Goal: Task Accomplishment & Management: Use online tool/utility

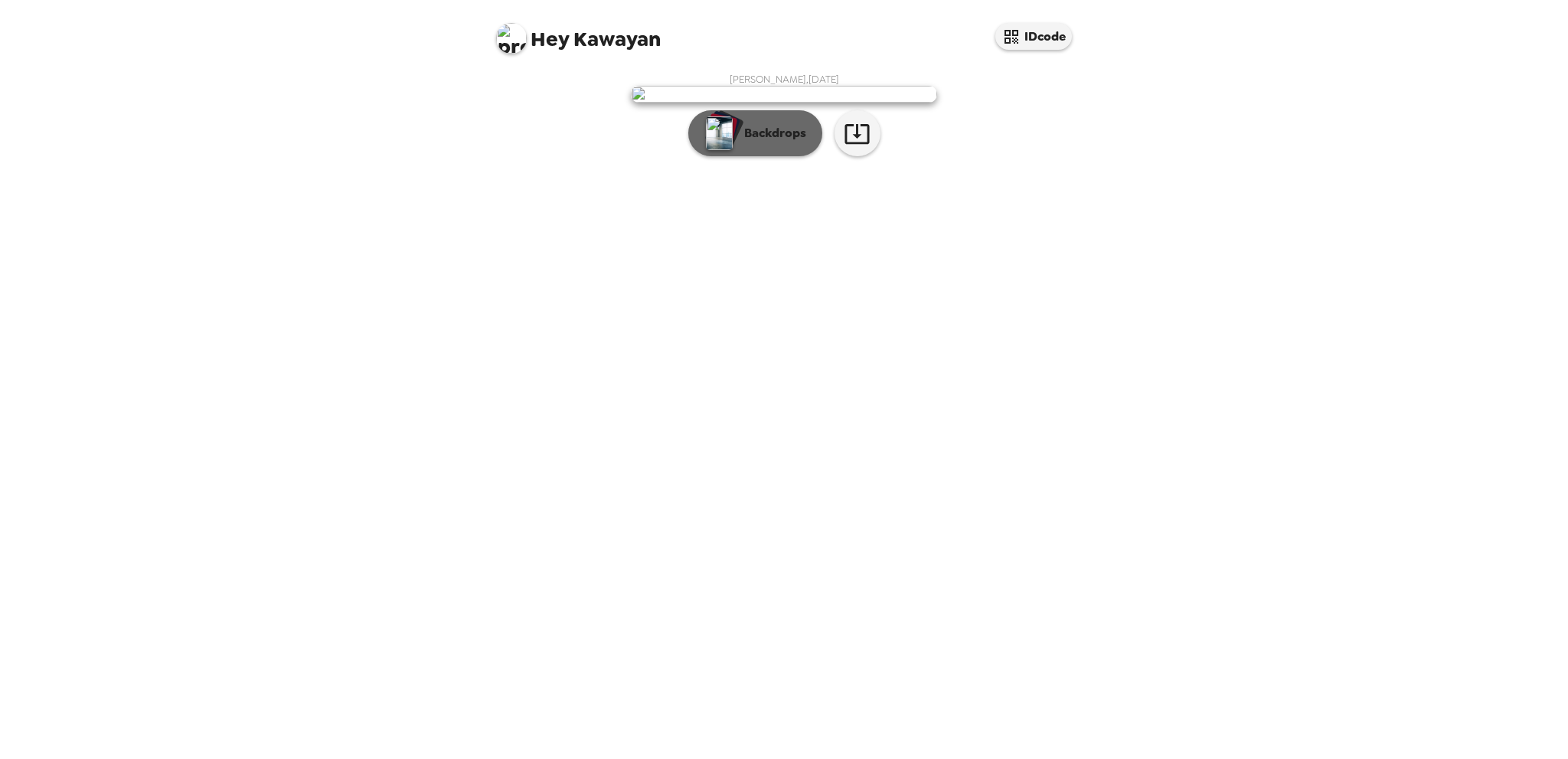
click at [767, 142] on p "Backdrops" at bounding box center [772, 133] width 70 height 19
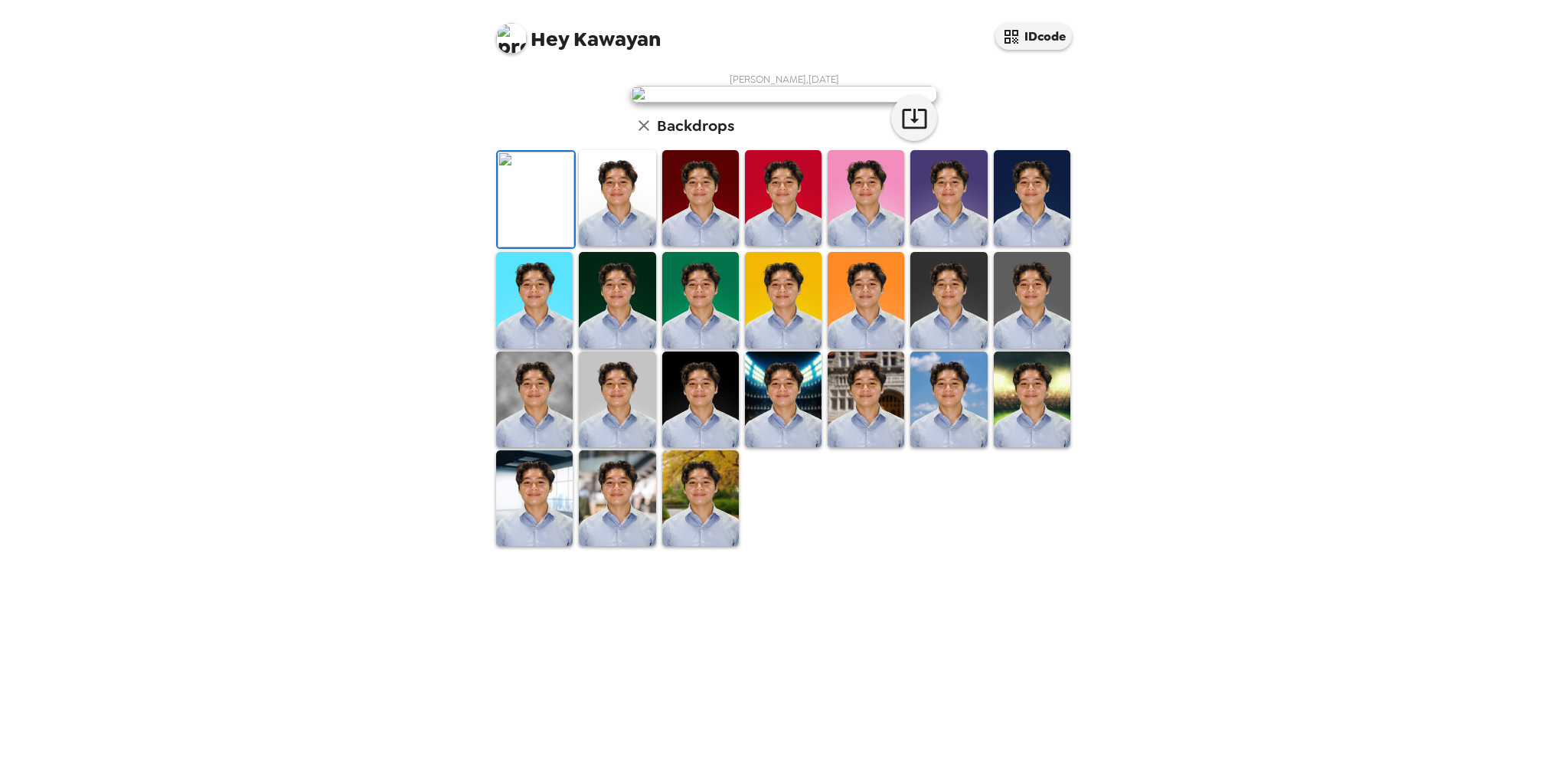
click at [608, 246] on img at bounding box center [617, 198] width 76 height 96
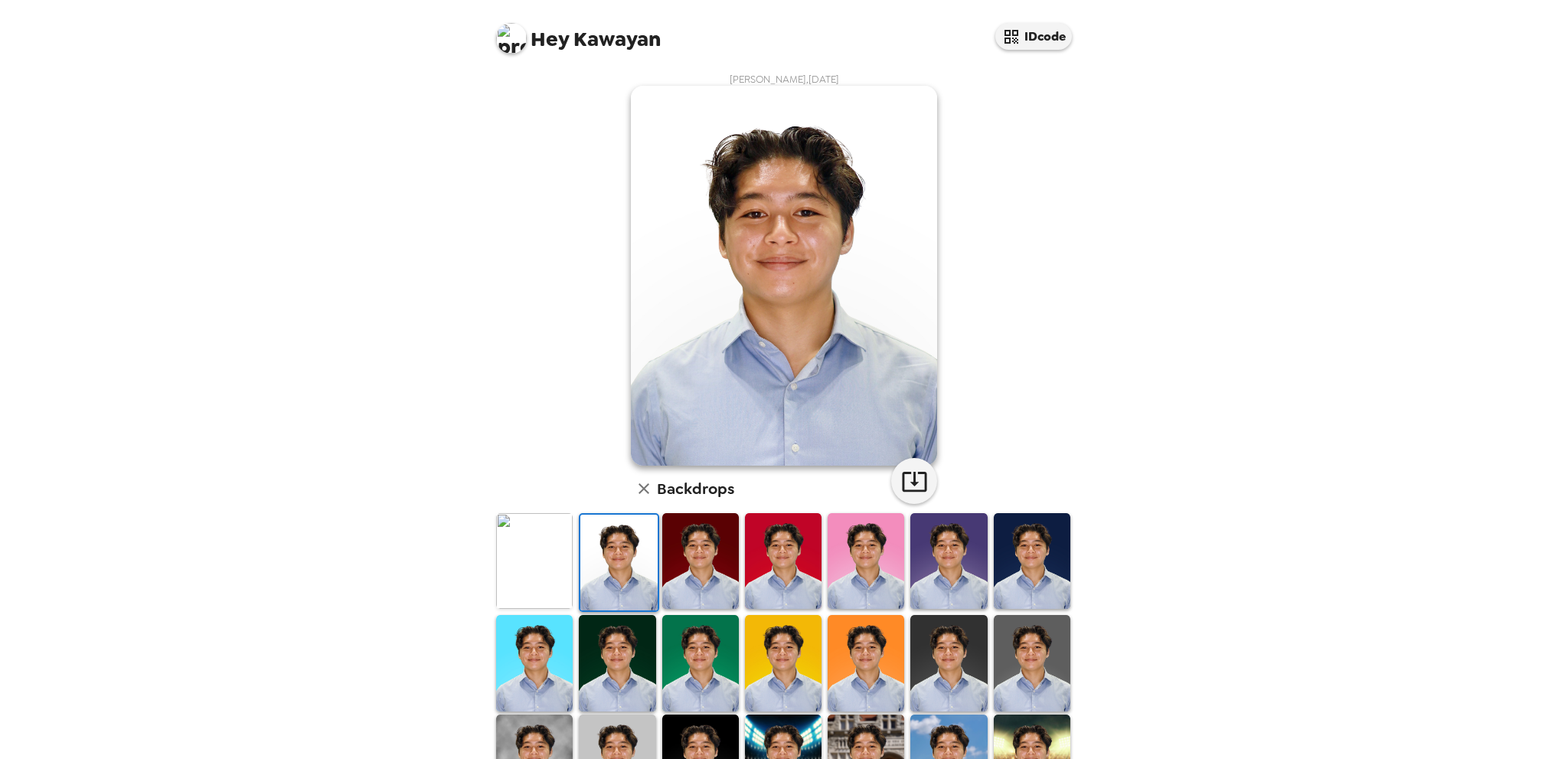
scroll to position [165, 0]
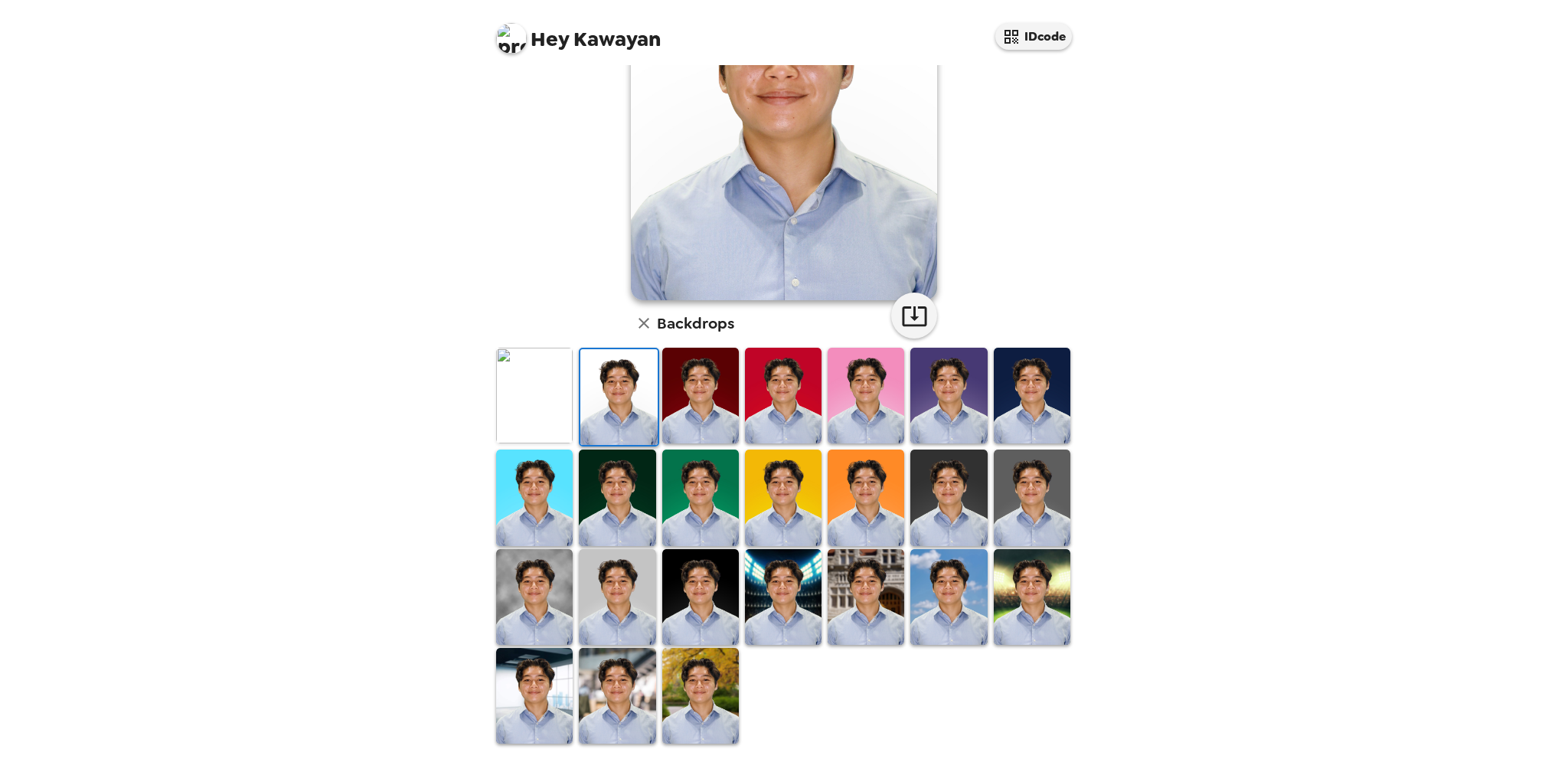
click at [617, 495] on img at bounding box center [617, 498] width 76 height 96
click at [695, 570] on img at bounding box center [700, 597] width 76 height 96
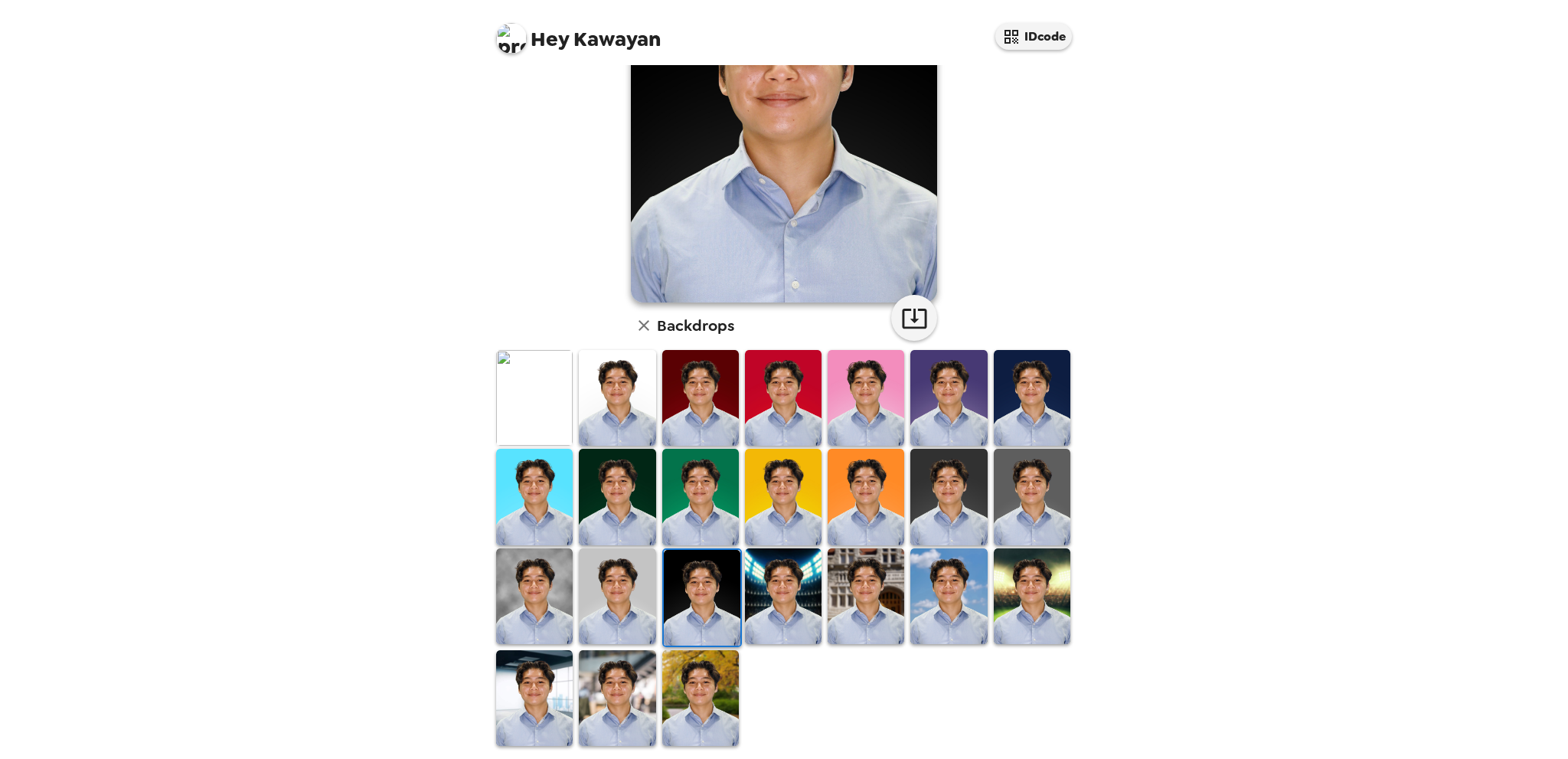
scroll to position [0, 0]
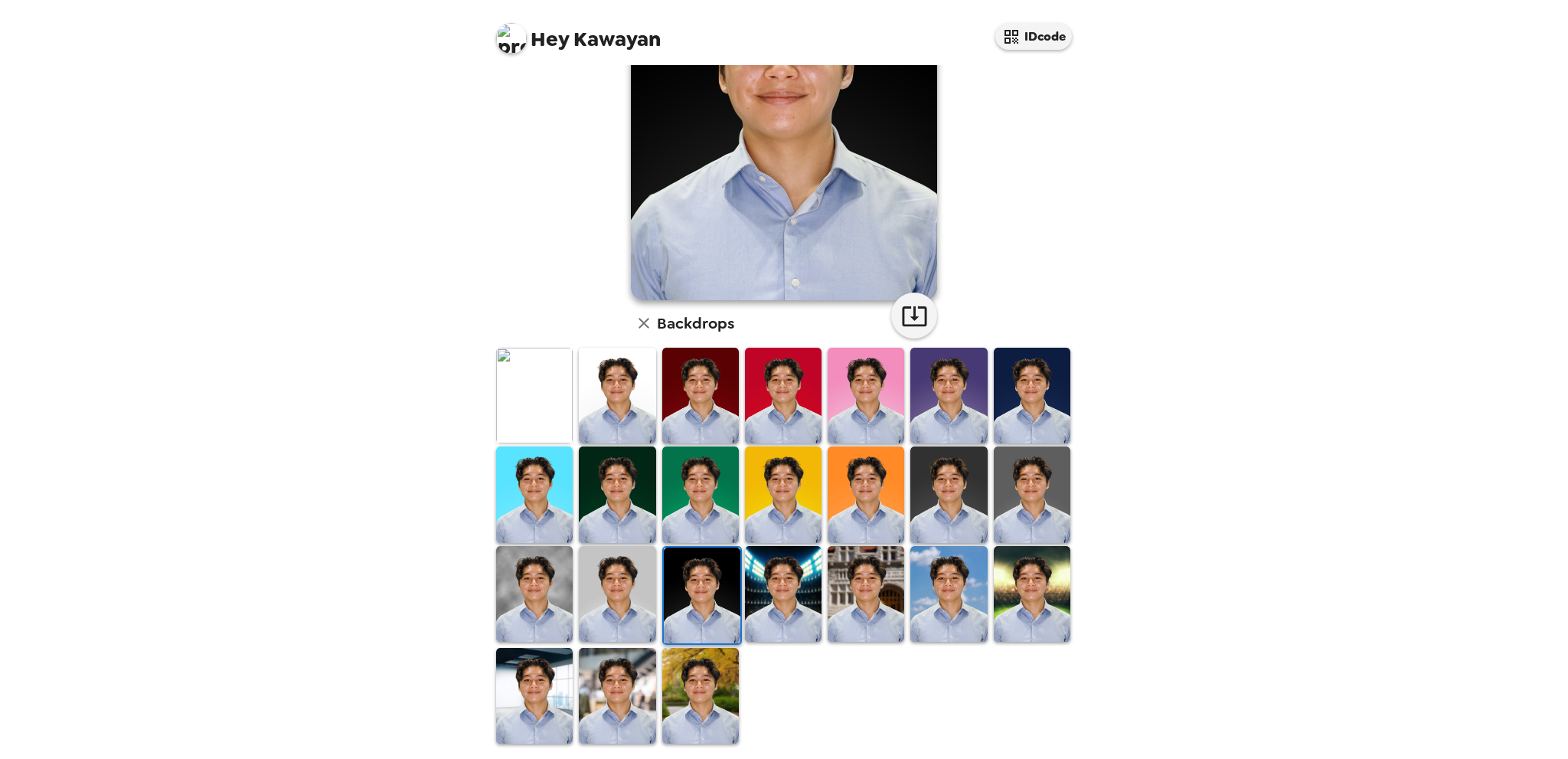
click at [817, 596] on div at bounding box center [783, 595] width 83 height 102
click at [793, 588] on img at bounding box center [783, 594] width 76 height 96
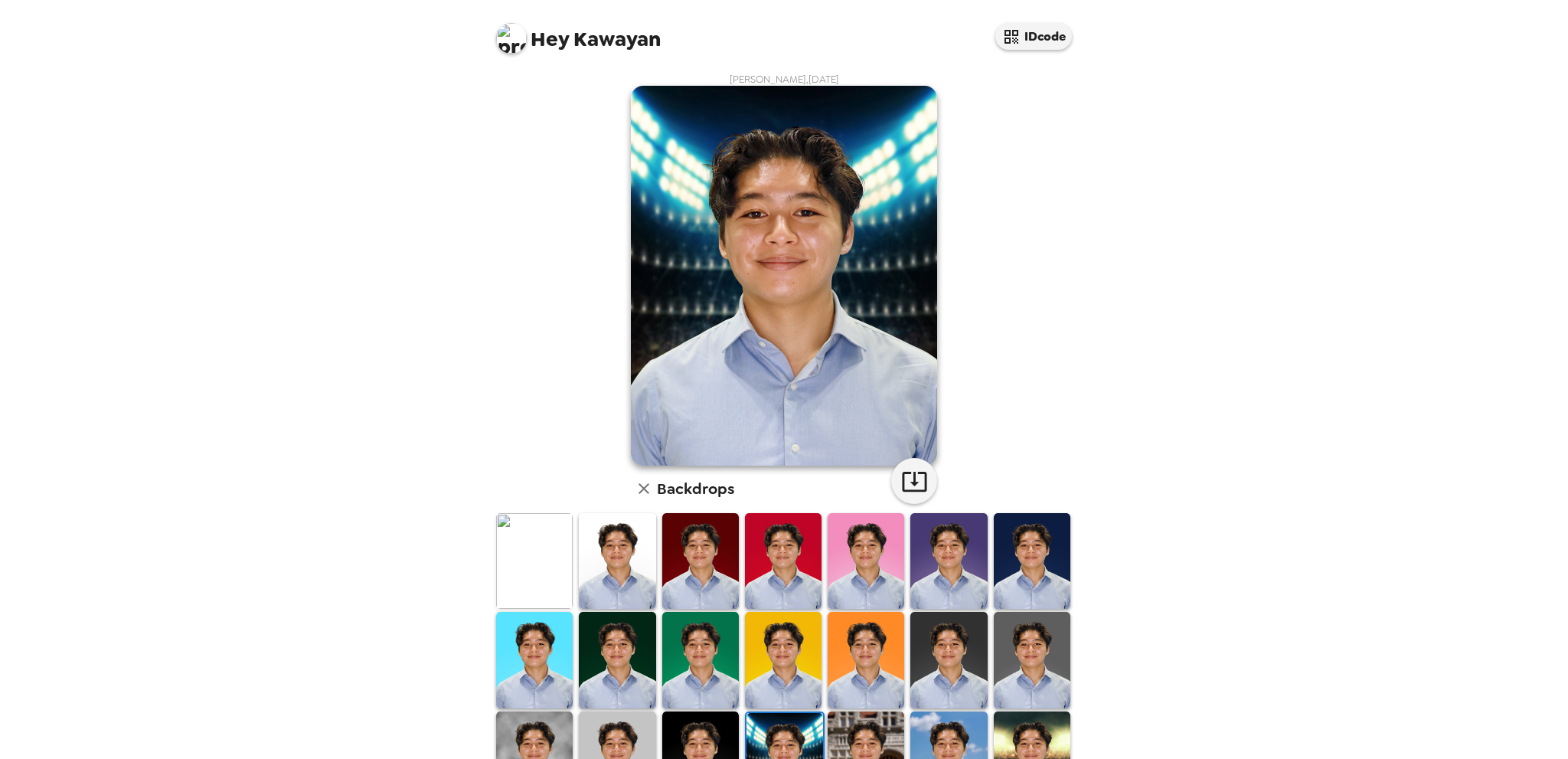
click at [1017, 551] on img at bounding box center [1032, 561] width 76 height 96
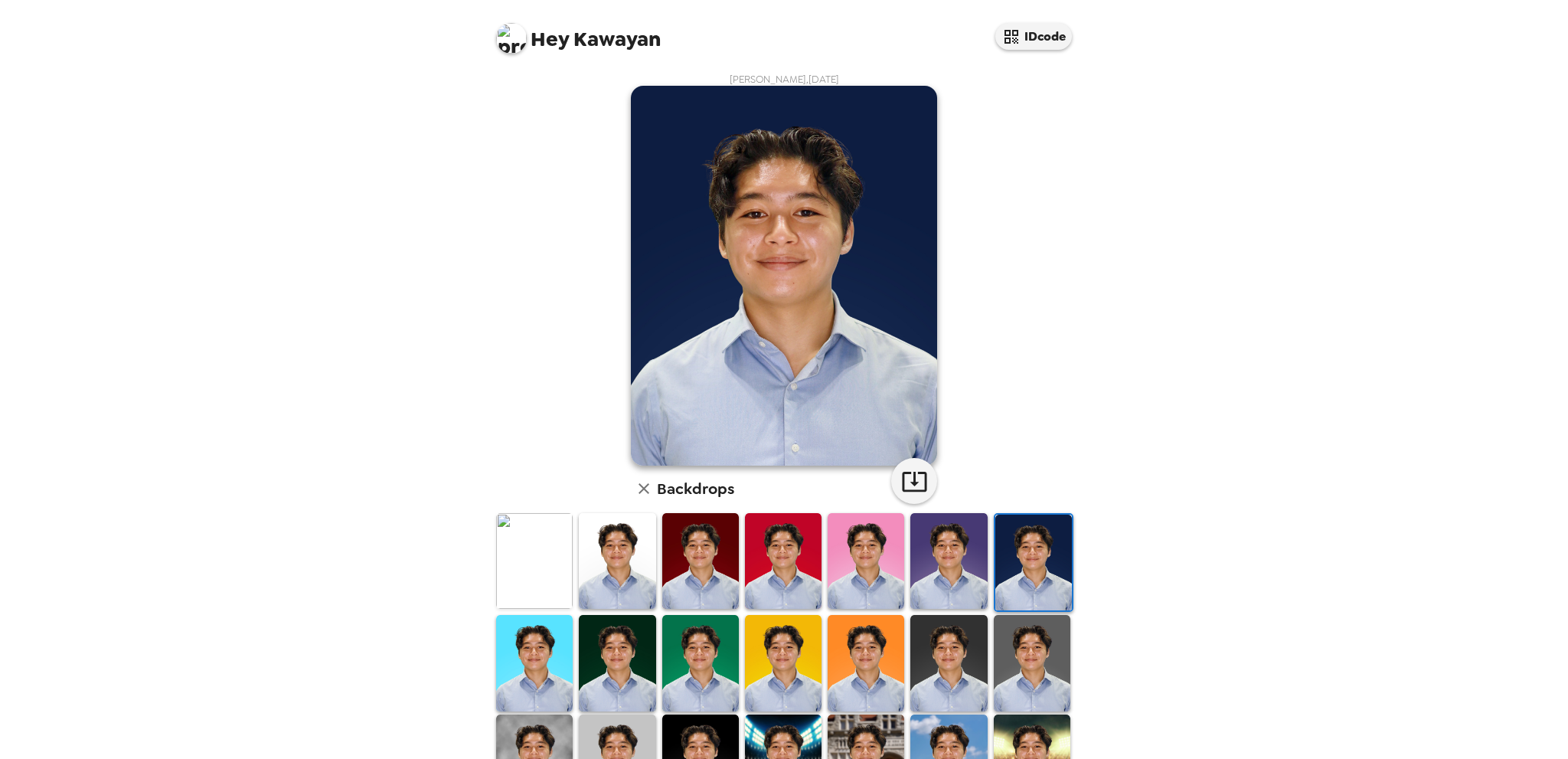
click at [936, 552] on img at bounding box center [948, 561] width 76 height 96
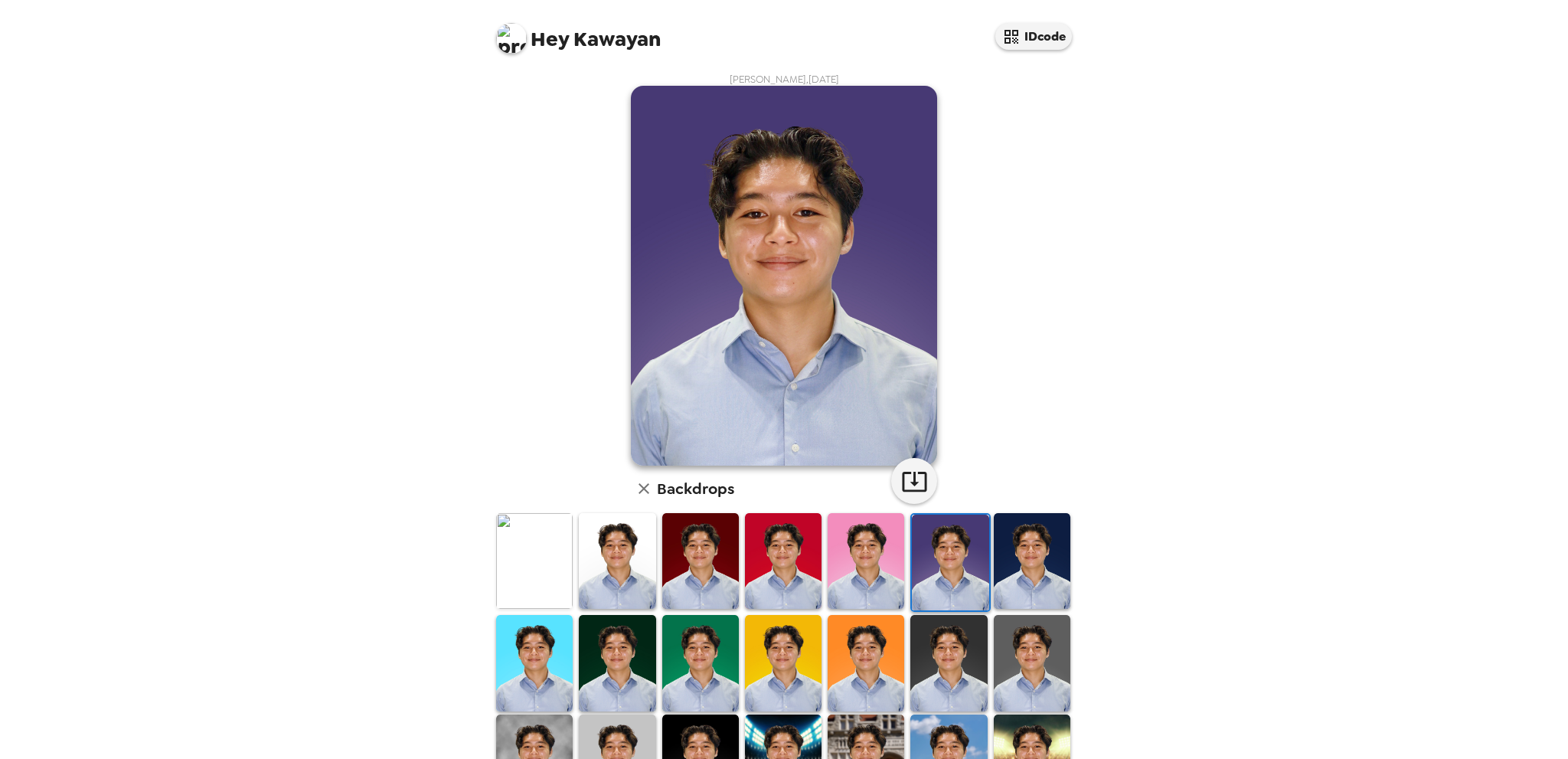
click at [872, 552] on img at bounding box center [866, 561] width 76 height 96
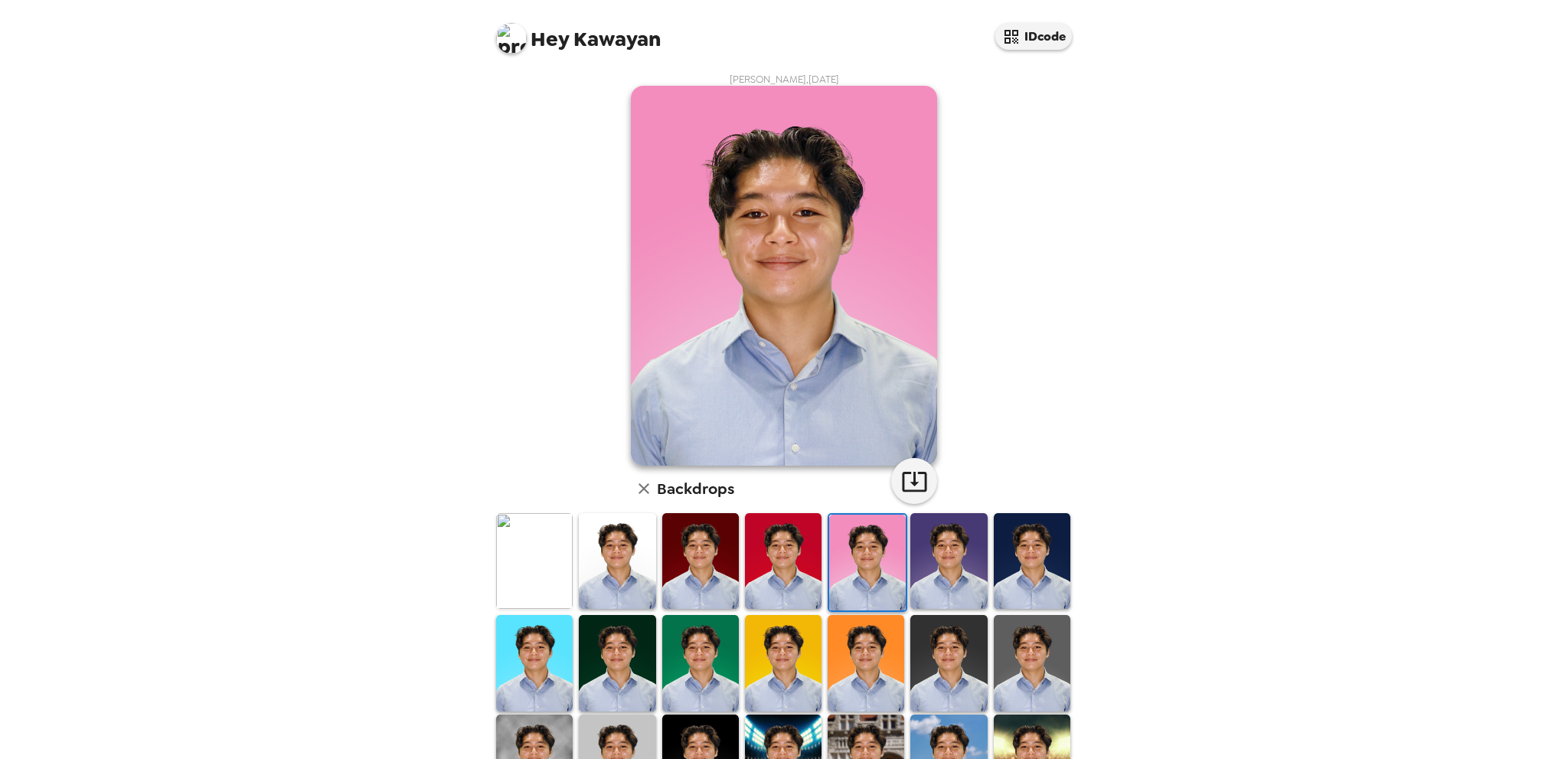
click at [765, 546] on img at bounding box center [783, 561] width 76 height 96
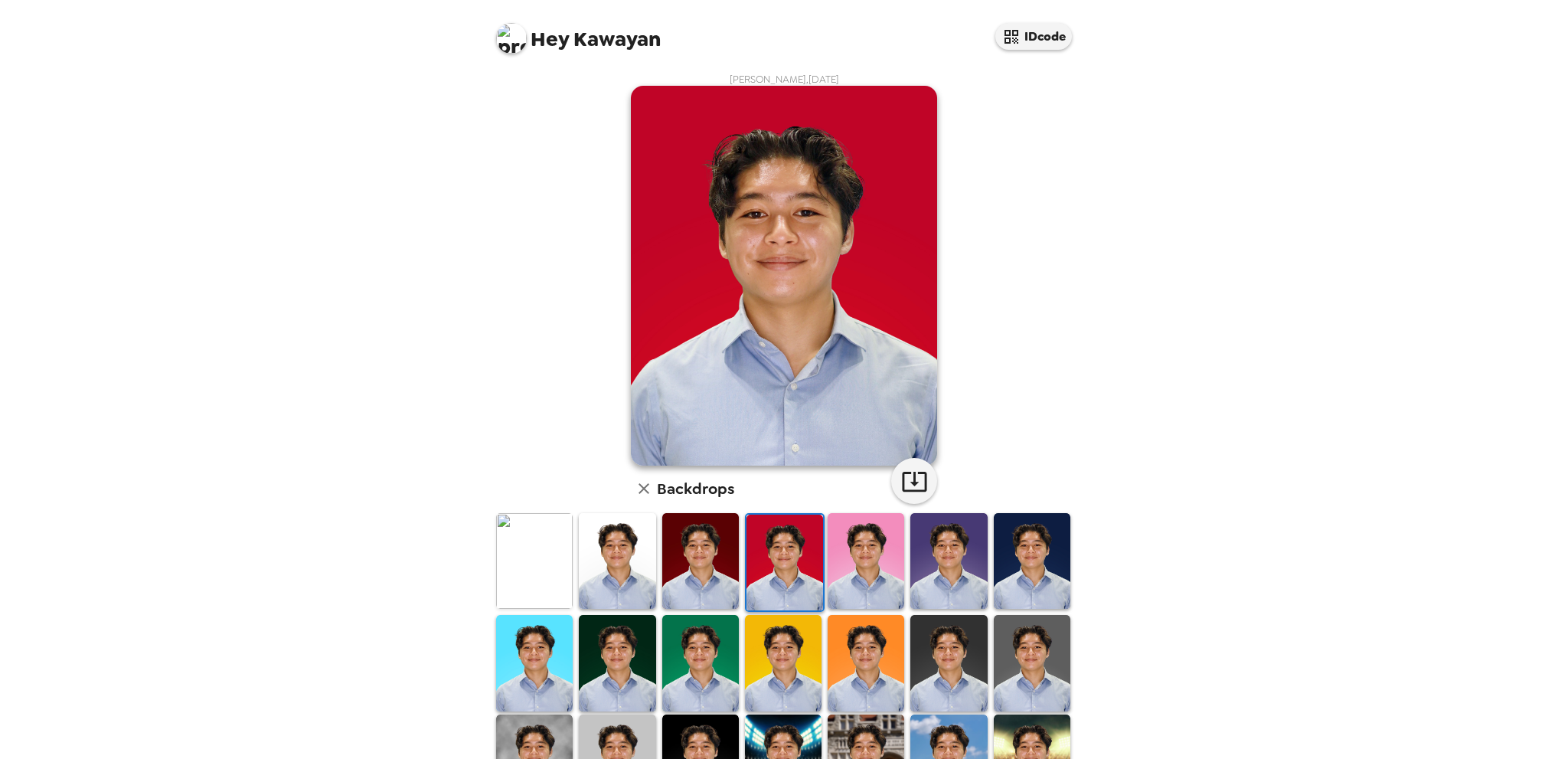
click at [544, 658] on img at bounding box center [534, 663] width 76 height 96
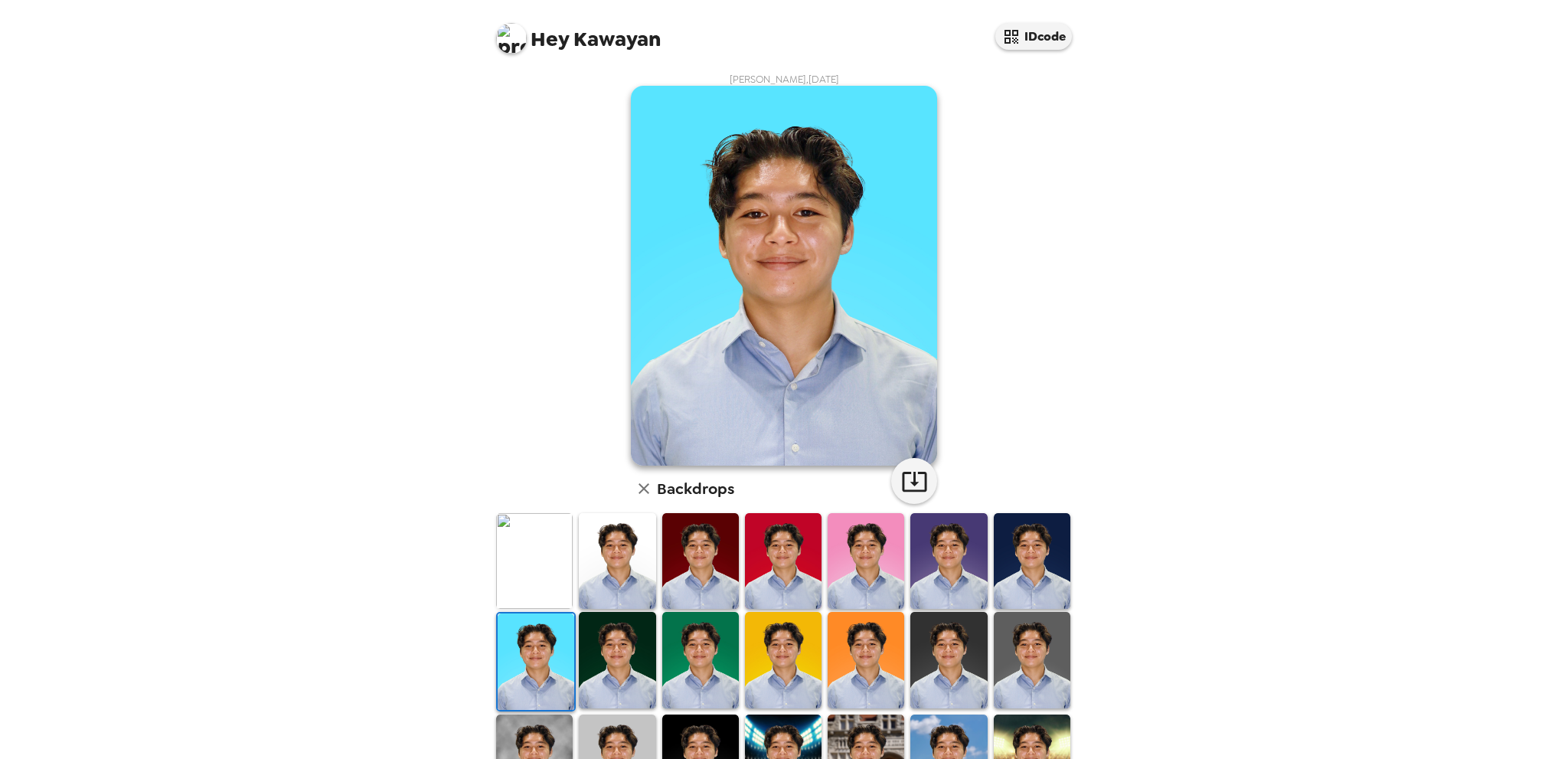
scroll to position [165, 0]
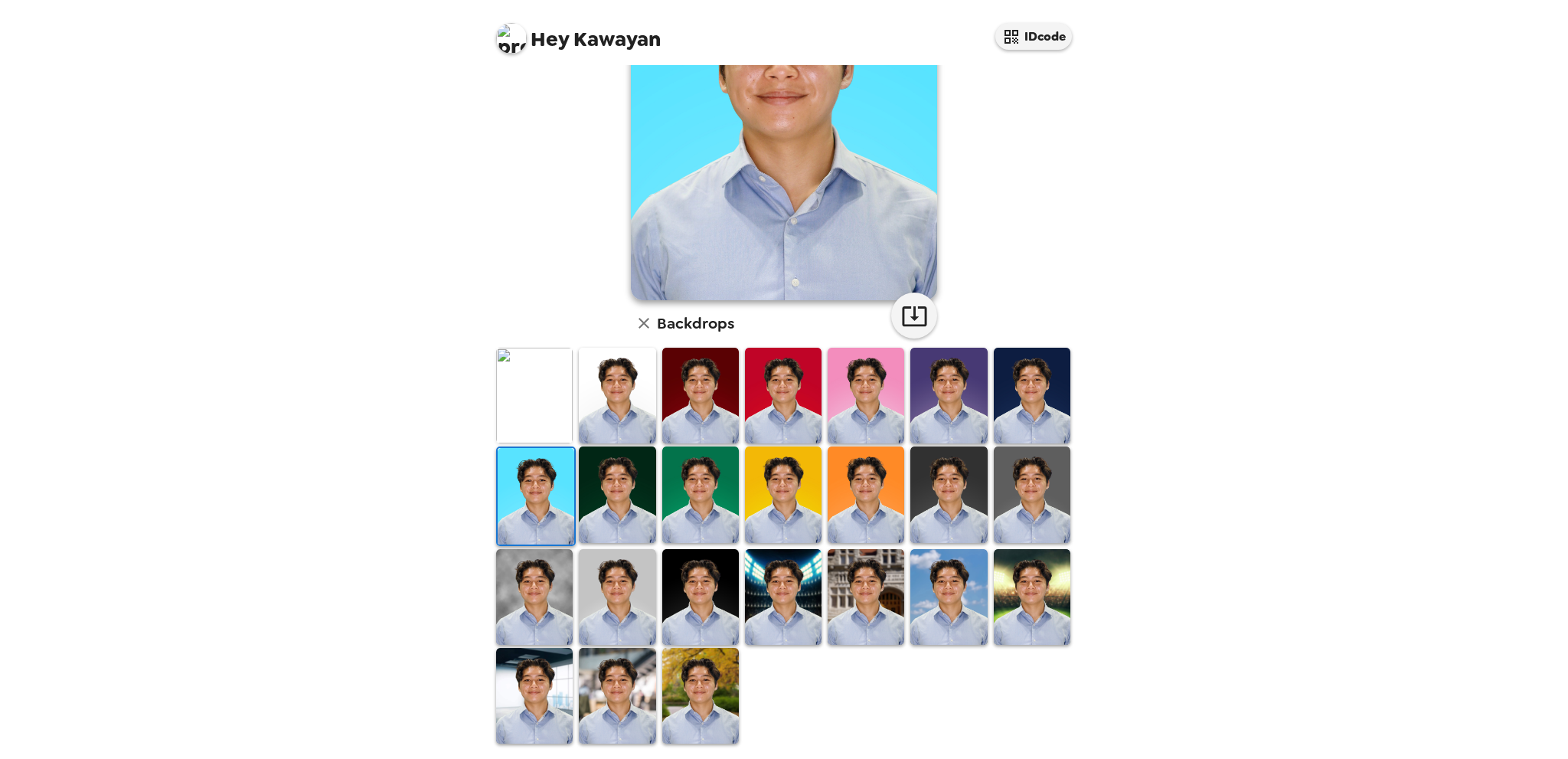
click at [1021, 604] on img at bounding box center [1032, 597] width 76 height 96
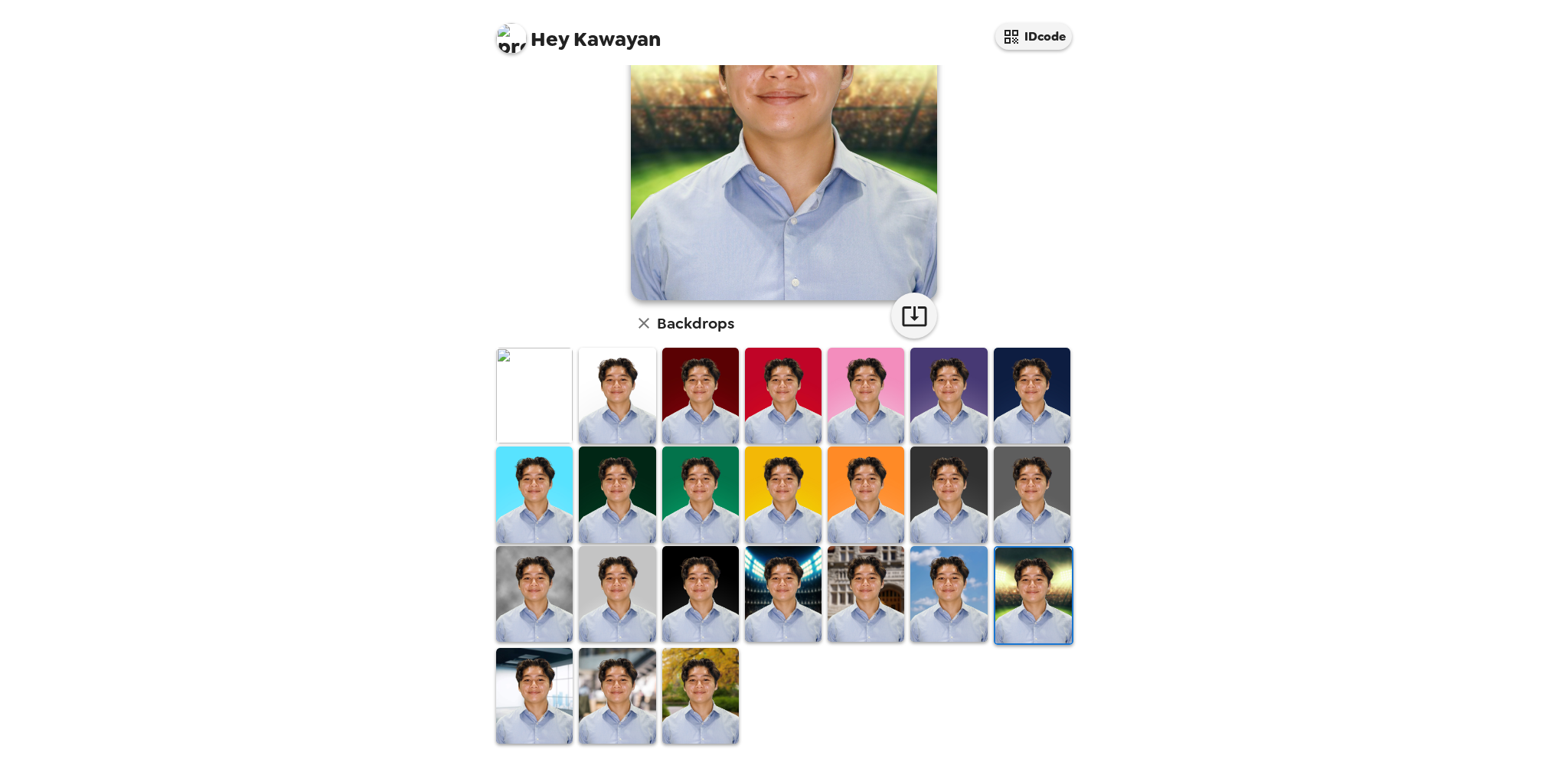
click at [945, 612] on img at bounding box center [948, 594] width 76 height 96
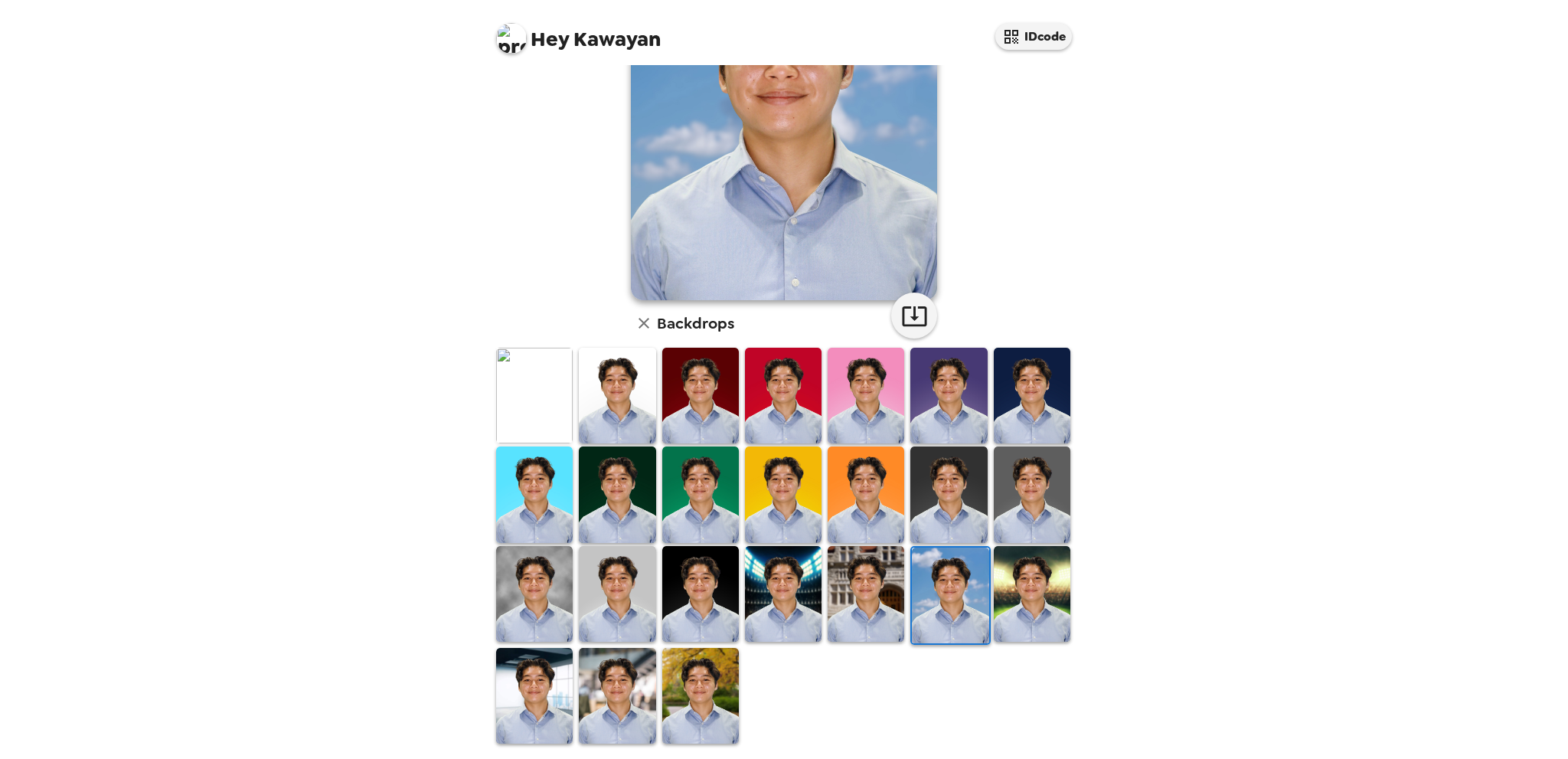
click at [544, 697] on img at bounding box center [534, 696] width 76 height 96
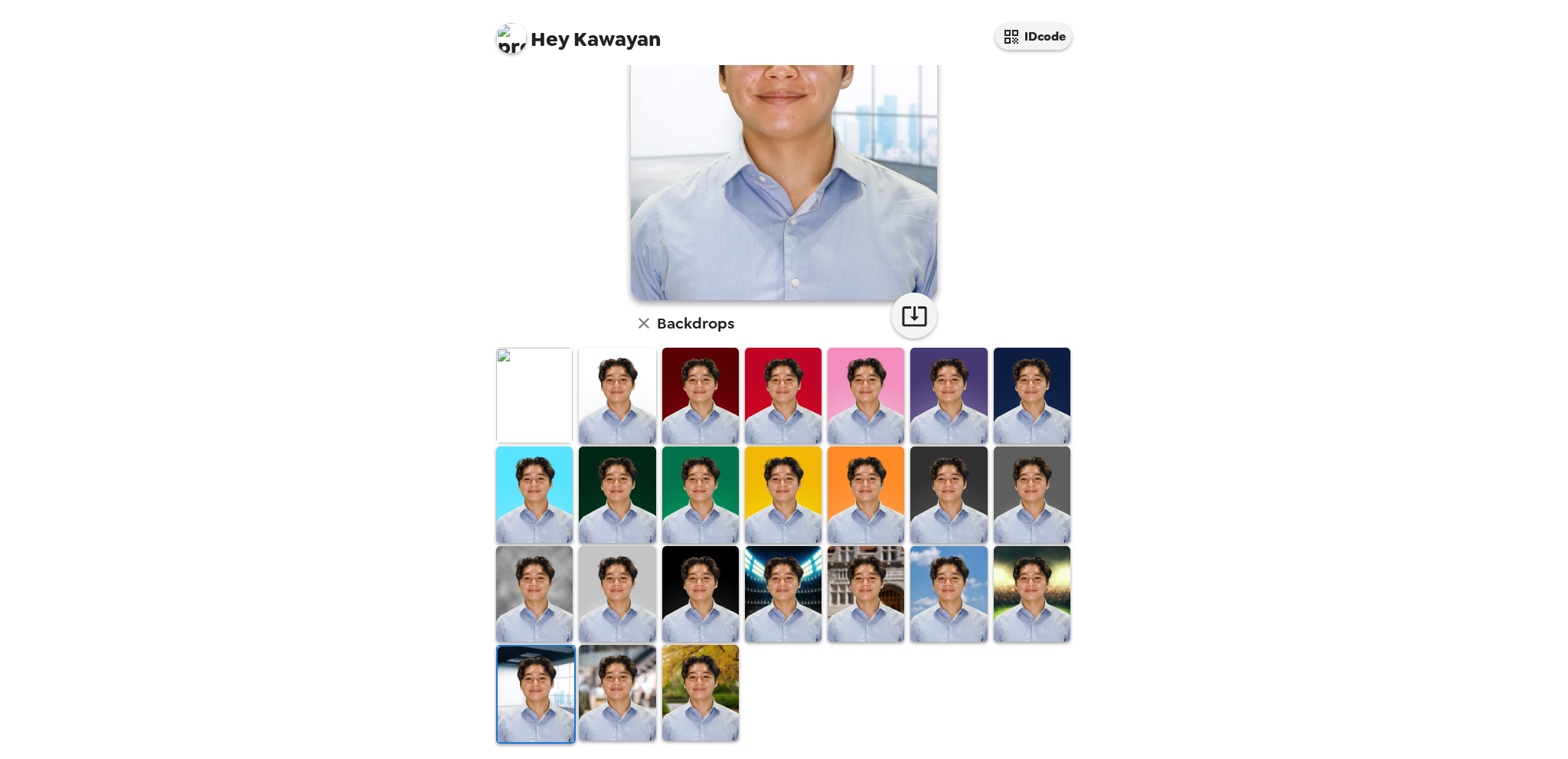
drag, startPoint x: 651, startPoint y: 700, endPoint x: 634, endPoint y: 698, distance: 17.1
click at [651, 700] on img at bounding box center [617, 693] width 76 height 96
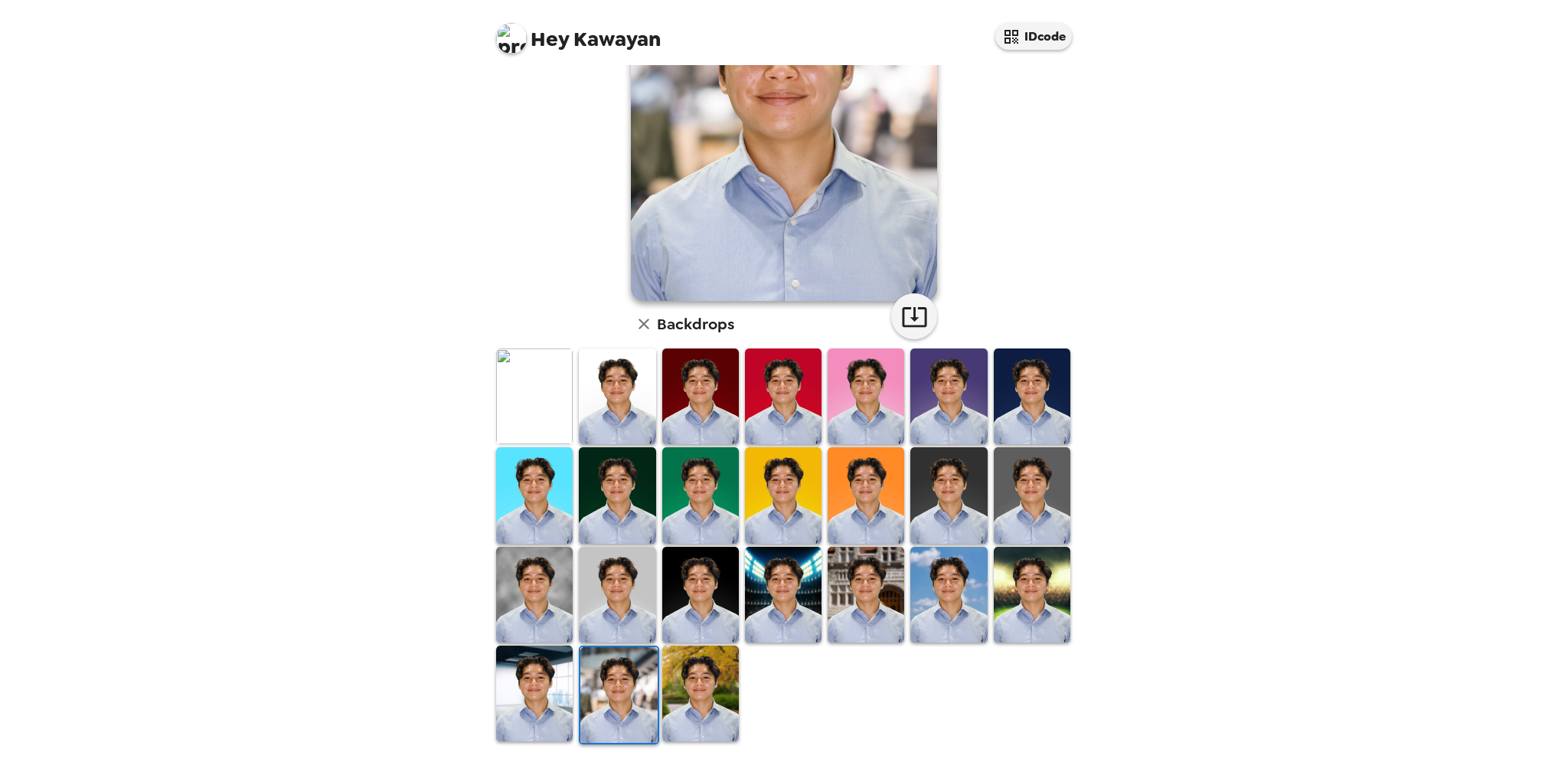
click at [634, 698] on img at bounding box center [618, 695] width 76 height 96
click at [699, 678] on img at bounding box center [700, 693] width 76 height 96
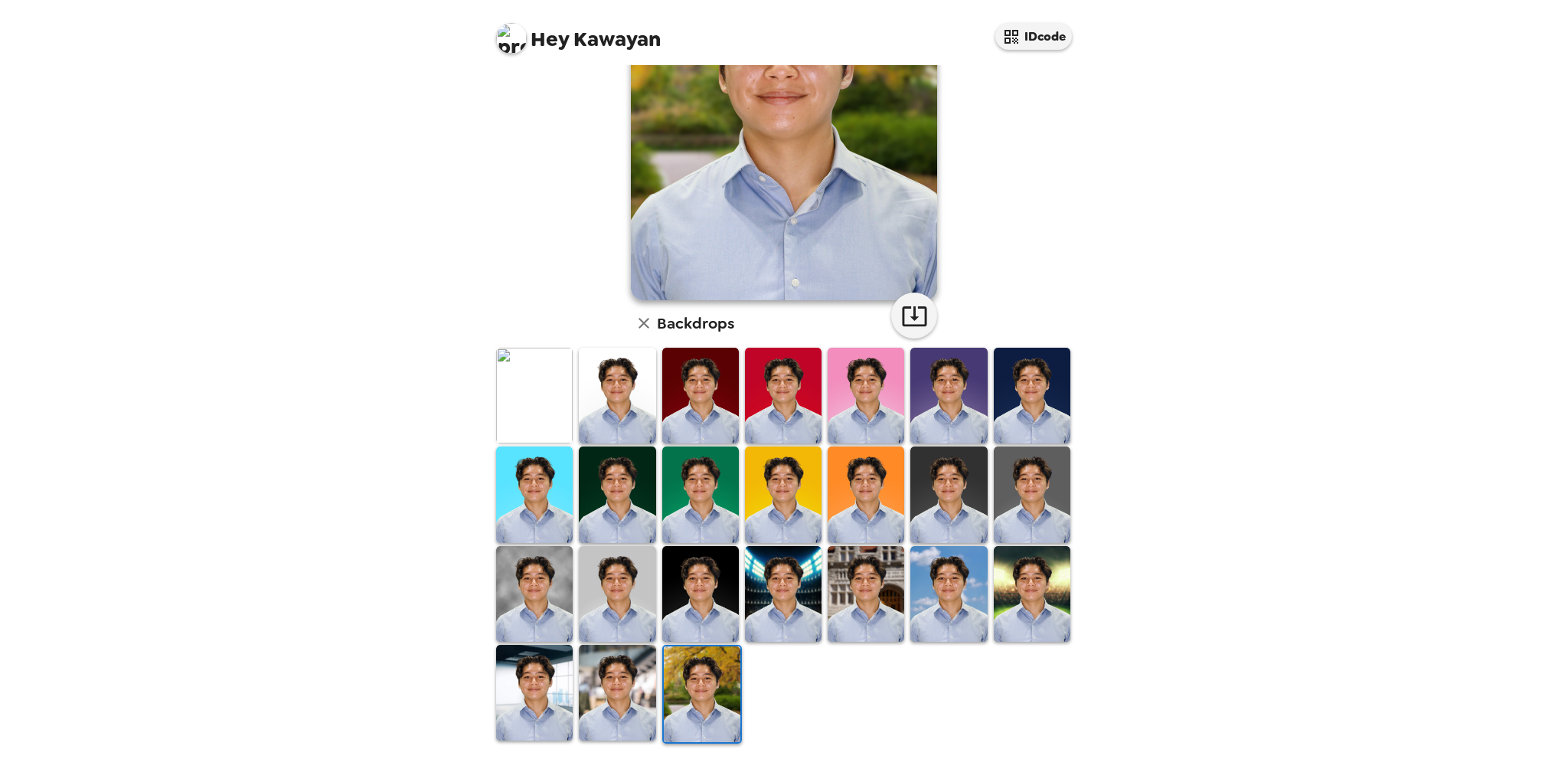
scroll to position [0, 0]
click at [626, 672] on img at bounding box center [617, 693] width 76 height 96
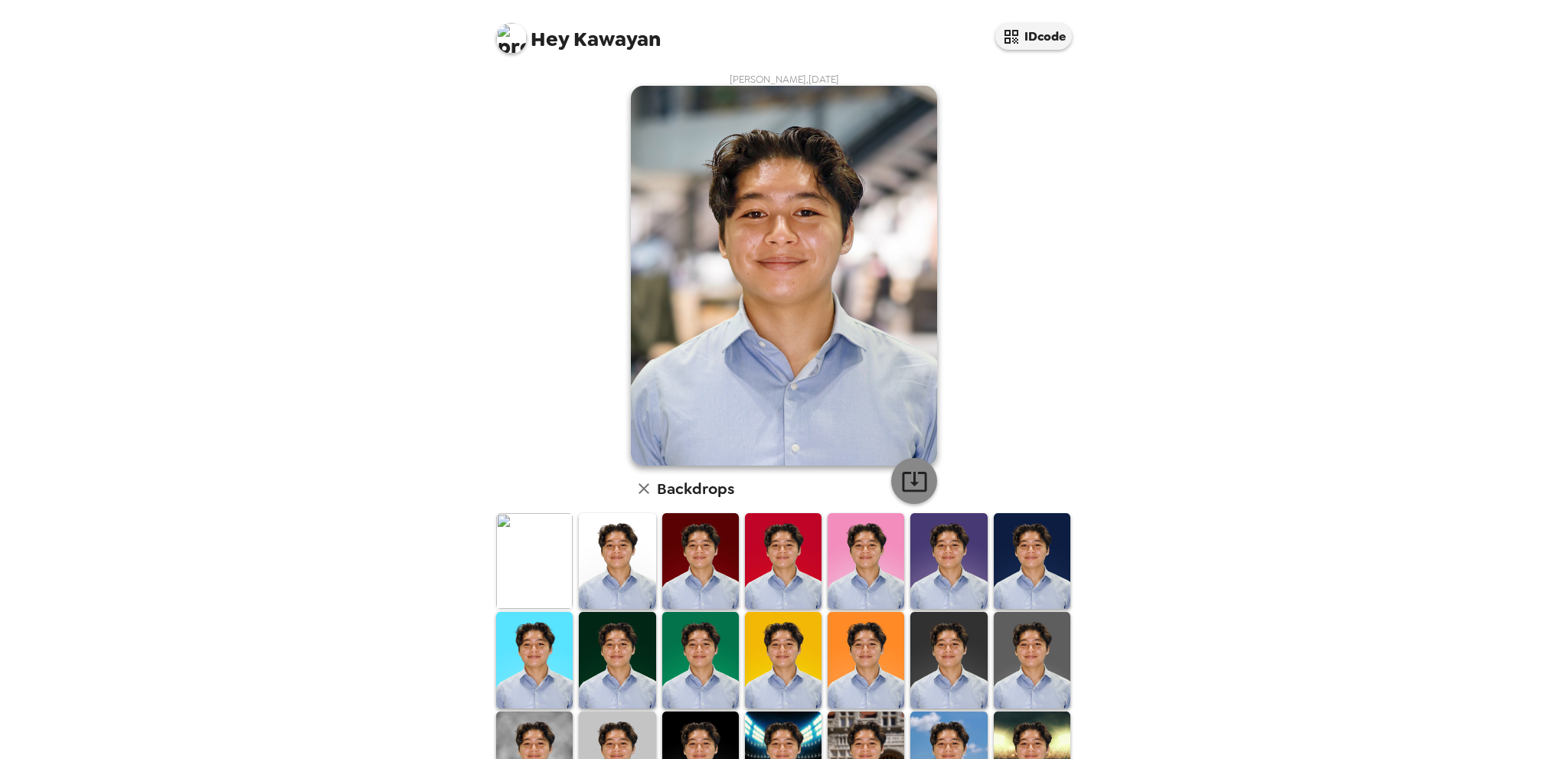
click at [915, 480] on icon "button" at bounding box center [914, 481] width 27 height 27
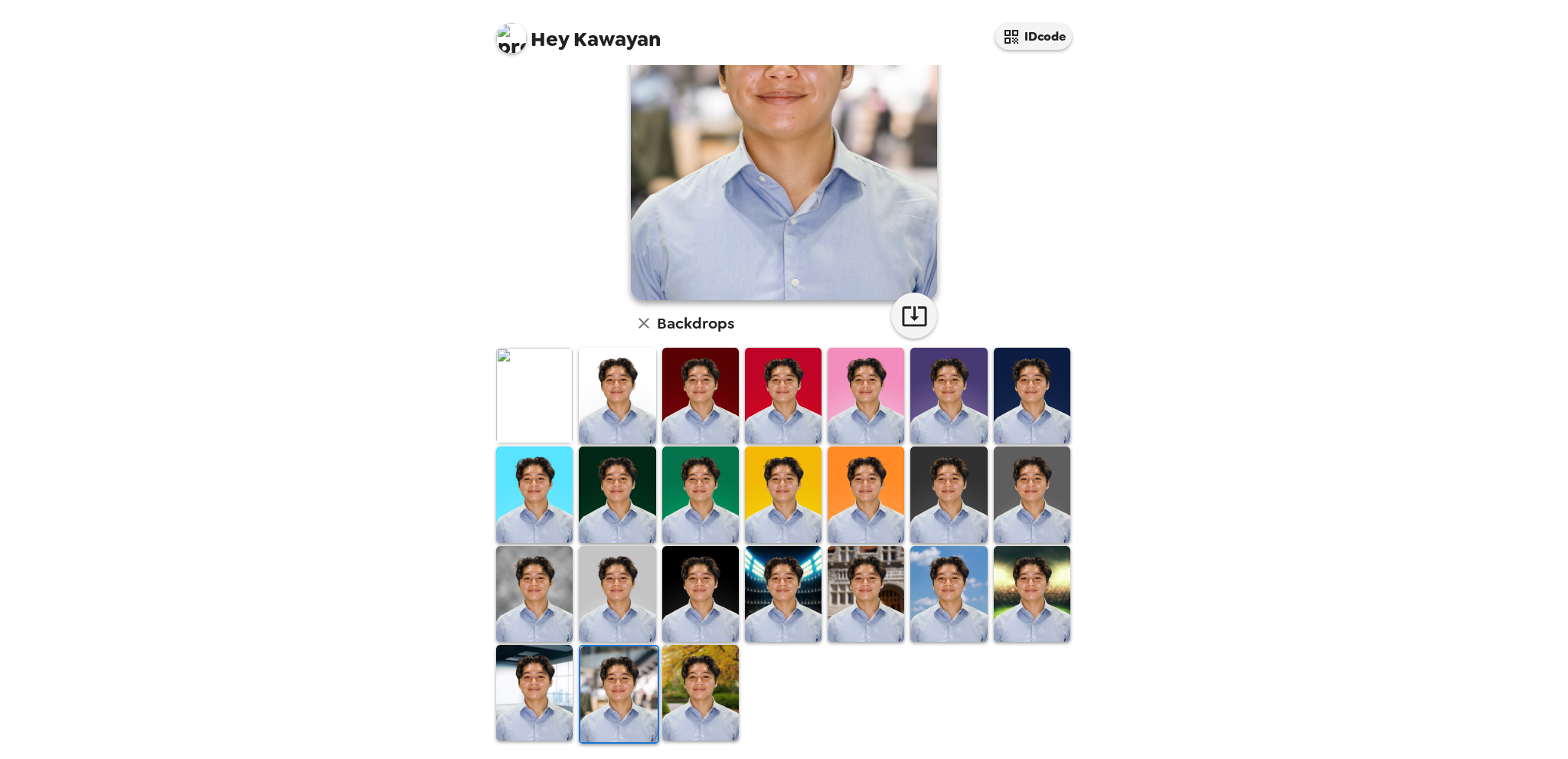
click at [514, 707] on img at bounding box center [534, 693] width 76 height 96
